Goal: Find contact information: Find contact information

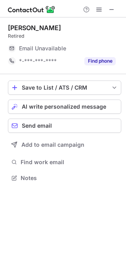
scroll to position [173, 126]
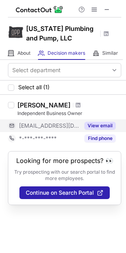
click at [92, 125] on button "View email" at bounding box center [100, 126] width 31 height 8
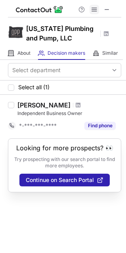
drag, startPoint x: 108, startPoint y: 10, endPoint x: 89, endPoint y: 11, distance: 19.1
click at [108, 9] on span at bounding box center [107, 9] width 6 height 6
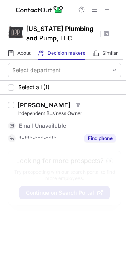
click at [80, 125] on div "Email Unavailable" at bounding box center [58, 125] width 79 height 7
drag, startPoint x: 80, startPoint y: 125, endPoint x: 85, endPoint y: 117, distance: 8.9
click at [80, 124] on div "Email Unavailable" at bounding box center [58, 125] width 79 height 7
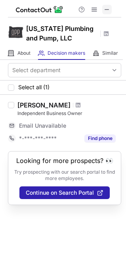
click at [111, 8] on button at bounding box center [107, 10] width 10 height 10
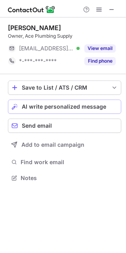
scroll to position [173, 126]
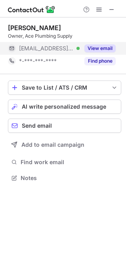
click at [106, 46] on button "View email" at bounding box center [100, 48] width 31 height 8
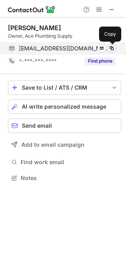
click at [113, 50] on span at bounding box center [112, 48] width 6 height 6
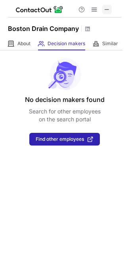
click at [110, 6] on button at bounding box center [107, 10] width 10 height 10
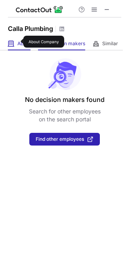
click at [18, 42] on span "About" at bounding box center [23, 43] width 13 height 6
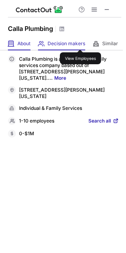
click at [81, 42] on span "Decision makers" at bounding box center [67, 43] width 38 height 6
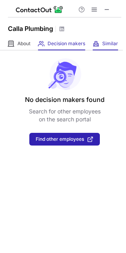
click at [101, 39] on div "Similar Similar Companies" at bounding box center [105, 43] width 25 height 13
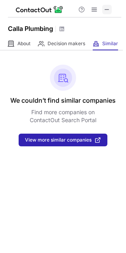
click at [111, 10] on button at bounding box center [107, 10] width 10 height 10
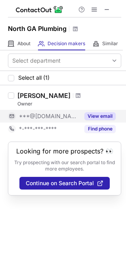
click at [96, 114] on button "View email" at bounding box center [100, 116] width 31 height 8
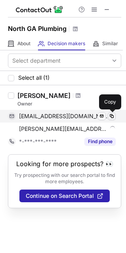
click at [111, 116] on span at bounding box center [112, 116] width 6 height 6
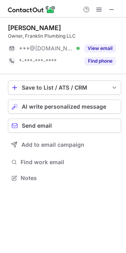
scroll to position [173, 126]
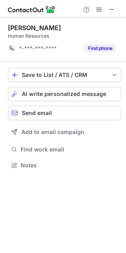
scroll to position [160, 126]
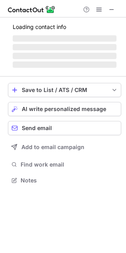
scroll to position [173, 126]
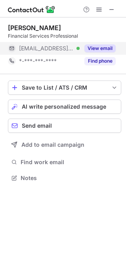
click at [90, 48] on button "View email" at bounding box center [100, 48] width 31 height 8
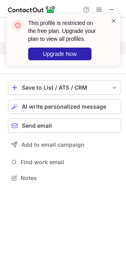
click at [113, 20] on span at bounding box center [114, 21] width 6 height 8
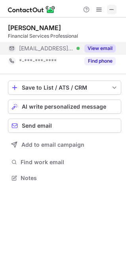
click at [116, 9] on button at bounding box center [112, 10] width 10 height 10
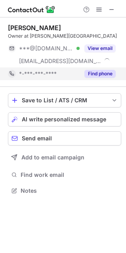
scroll to position [185, 126]
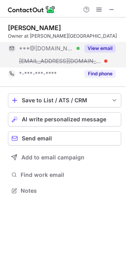
click at [98, 47] on button "View email" at bounding box center [100, 48] width 31 height 8
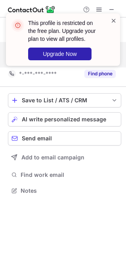
click at [113, 19] on span at bounding box center [114, 21] width 6 height 8
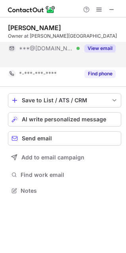
scroll to position [173, 126]
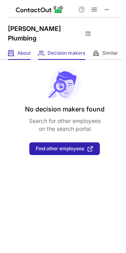
click at [21, 50] on span "About" at bounding box center [23, 53] width 13 height 6
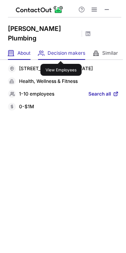
click at [61, 54] on span "Decision makers" at bounding box center [67, 53] width 38 height 6
